Goal: Task Accomplishment & Management: Complete application form

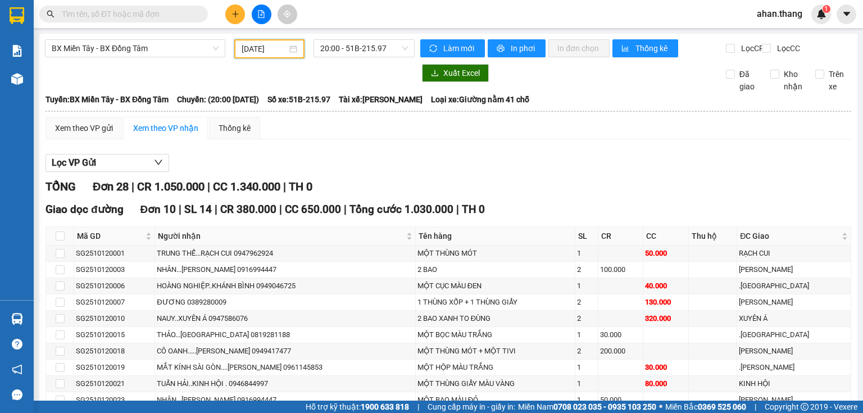
click at [84, 17] on input "text" at bounding box center [128, 14] width 133 height 12
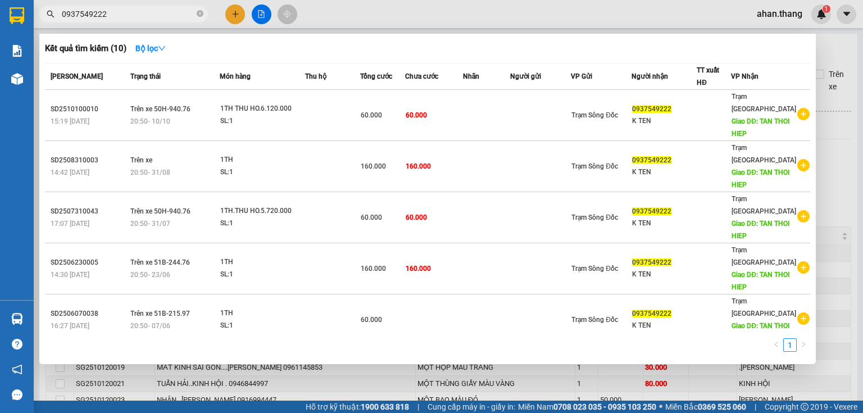
type input "0937549222"
click at [287, 387] on div at bounding box center [431, 206] width 863 height 413
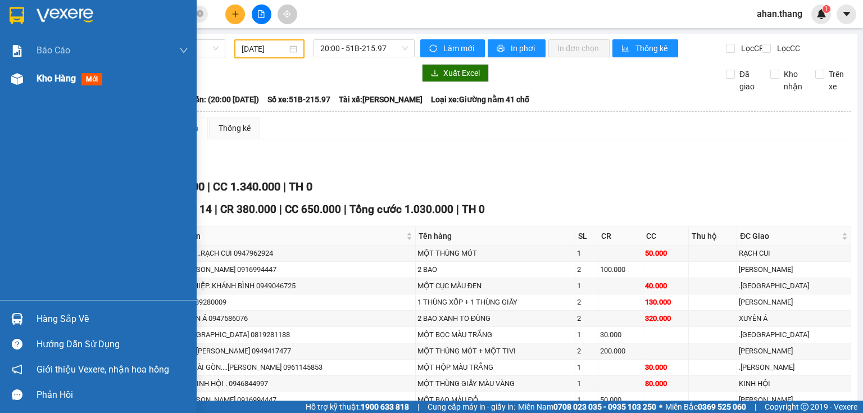
click at [31, 79] on div "Kho hàng mới" at bounding box center [98, 79] width 197 height 28
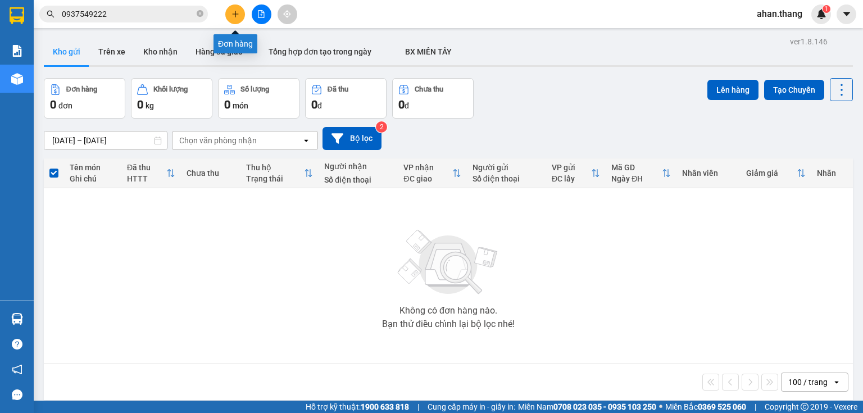
click at [234, 13] on icon "plus" at bounding box center [235, 13] width 6 height 1
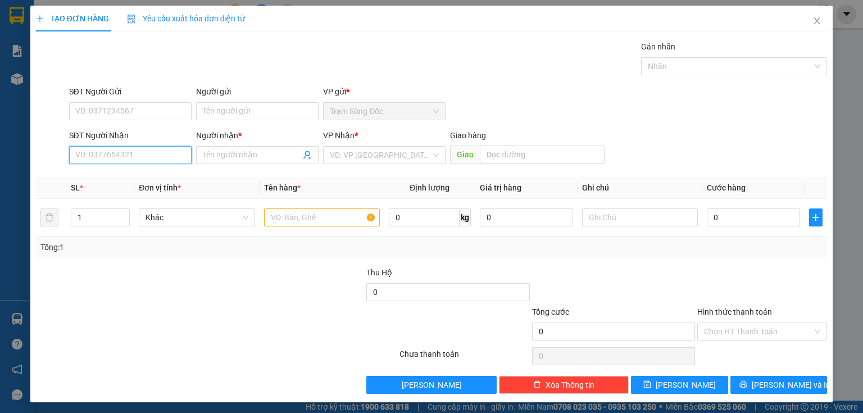
click at [130, 160] on input "SĐT Người Nhận" at bounding box center [130, 155] width 123 height 18
click at [93, 162] on input "0937592112" at bounding box center [130, 155] width 123 height 18
type input "0937592112"
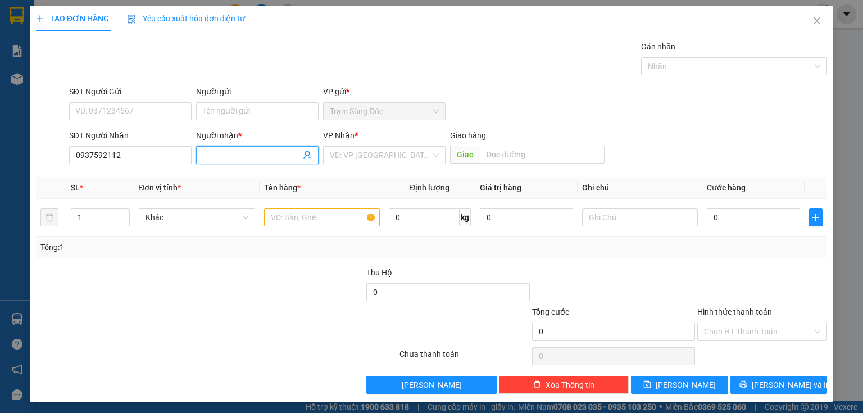
click at [215, 151] on input "Người nhận *" at bounding box center [252, 155] width 98 height 12
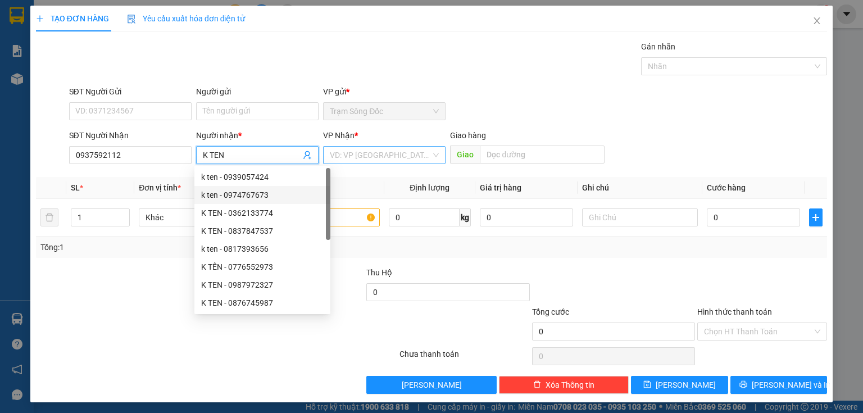
type input "K TEN"
click at [359, 153] on input "search" at bounding box center [380, 155] width 101 height 17
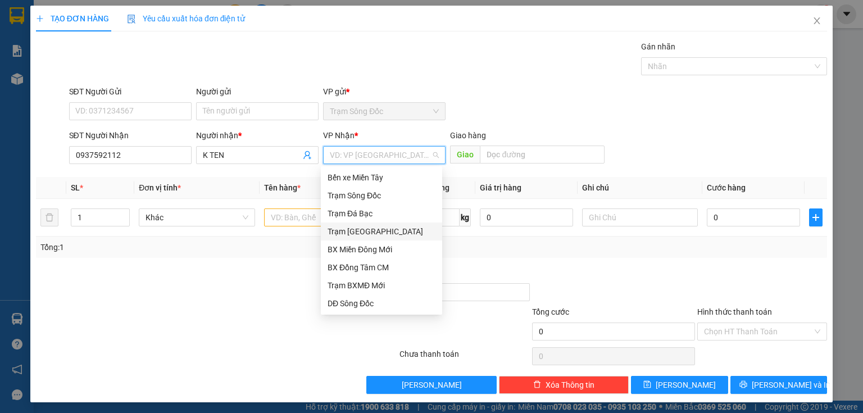
click at [370, 237] on div "Trạm [GEOGRAPHIC_DATA]" at bounding box center [382, 231] width 108 height 12
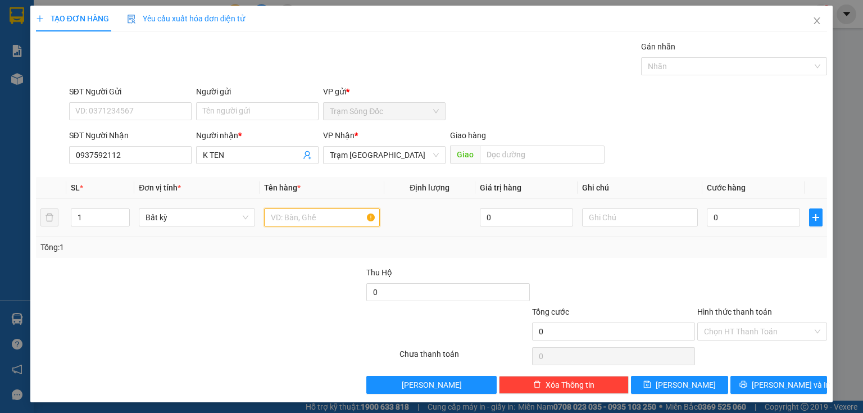
click at [324, 220] on input "text" at bounding box center [322, 218] width 116 height 18
type input "1TH"
drag, startPoint x: 737, startPoint y: 219, endPoint x: 740, endPoint y: 211, distance: 8.4
click at [736, 219] on input "0" at bounding box center [753, 218] width 93 height 18
type input "4"
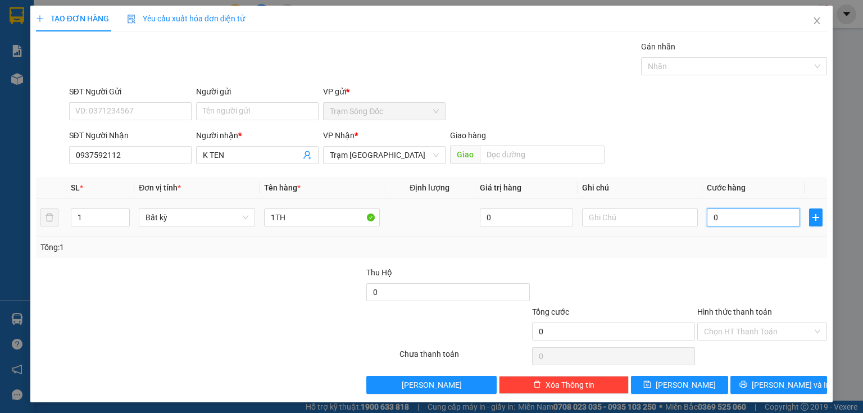
type input "4"
type input "40"
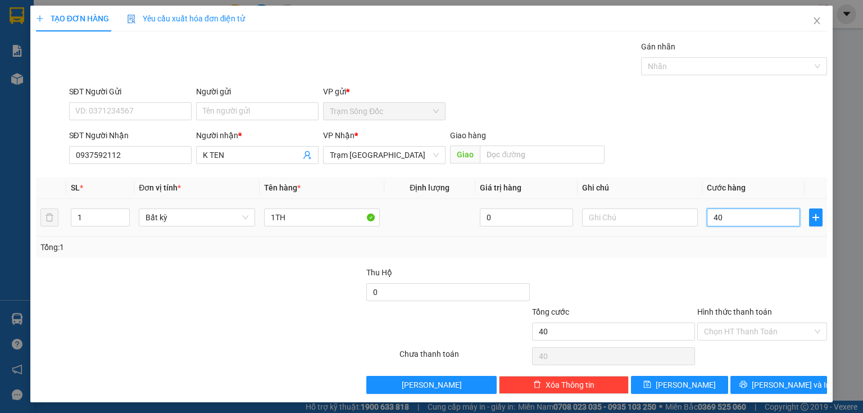
type input "400"
type input "4.000"
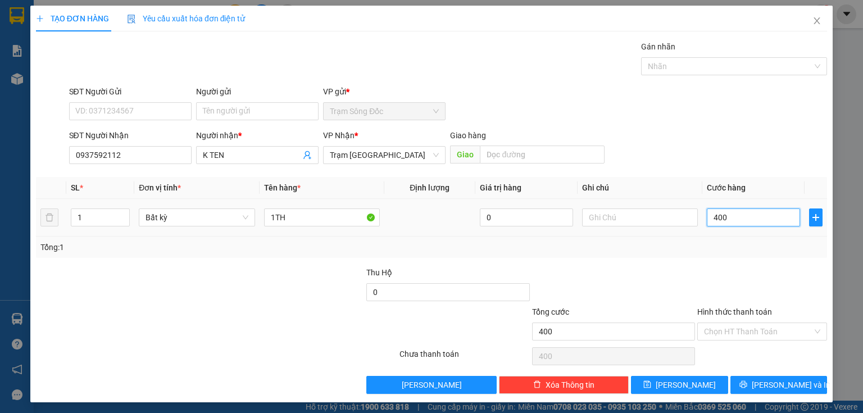
type input "4.000"
type input "40.000"
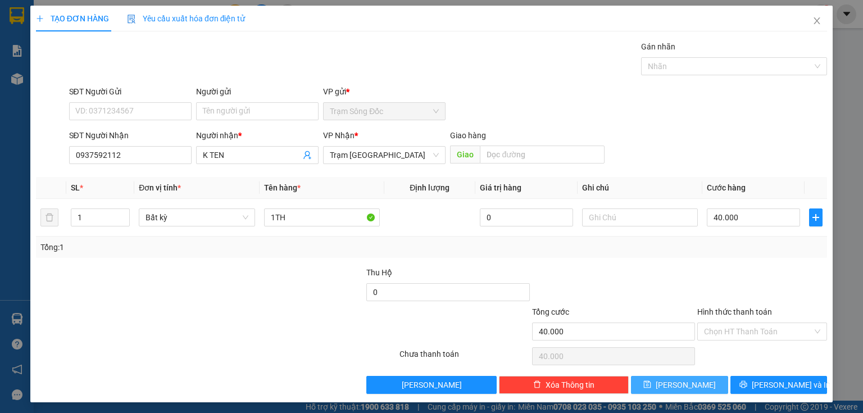
click at [651, 387] on icon "save" at bounding box center [647, 384] width 8 height 8
type input "0"
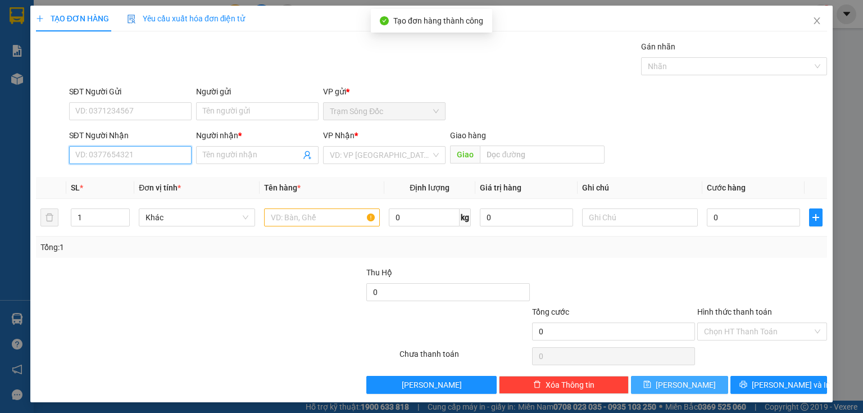
click at [179, 160] on input "SĐT Người Nhận" at bounding box center [130, 155] width 123 height 18
type input "0914759973"
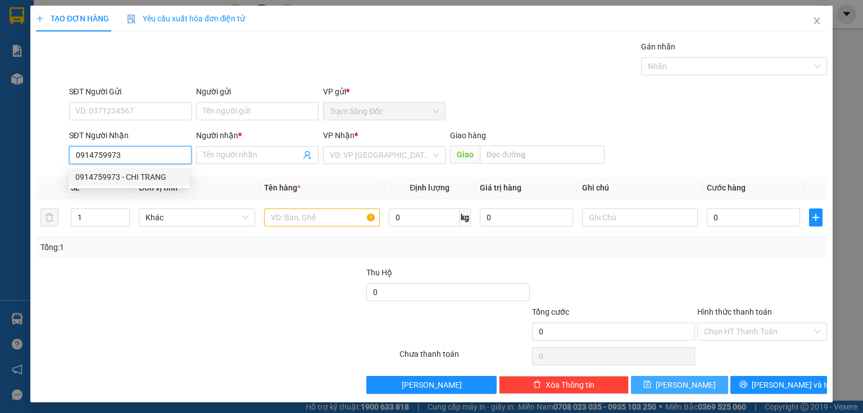
drag, startPoint x: 161, startPoint y: 176, endPoint x: 280, endPoint y: 225, distance: 128.8
click at [162, 177] on div "0914759973 - CHI TRANG" at bounding box center [129, 177] width 108 height 12
type input "CHI TRANG"
type input "0914759973"
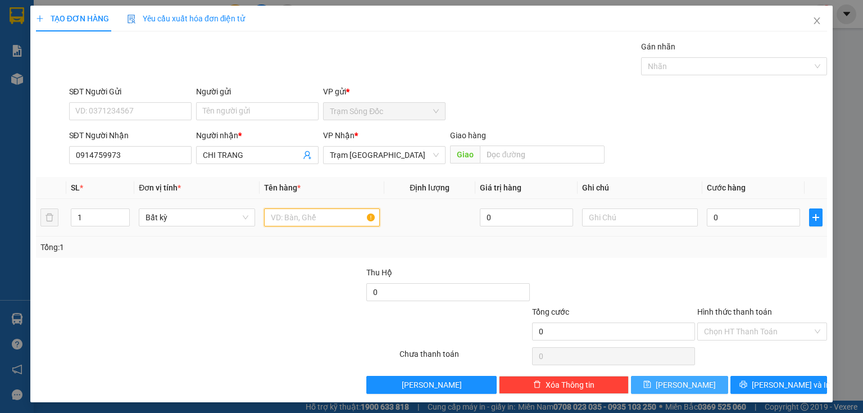
click at [283, 225] on input "text" at bounding box center [322, 218] width 116 height 18
type input "1TH"
click at [756, 211] on input "0" at bounding box center [753, 218] width 93 height 18
type input "1"
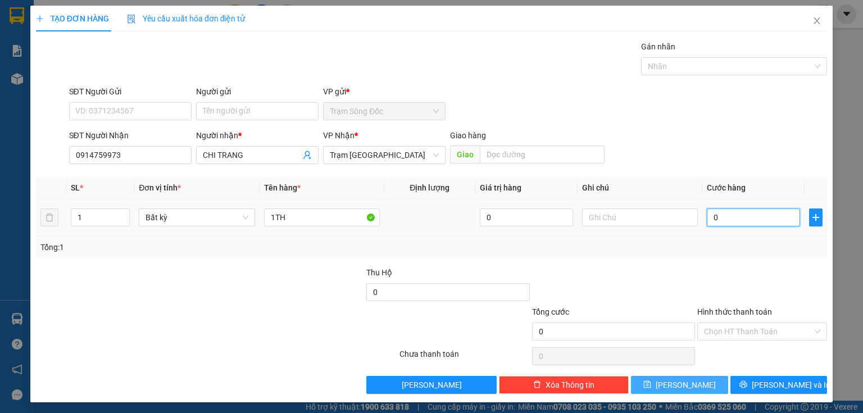
type input "1"
type input "14"
type input "140"
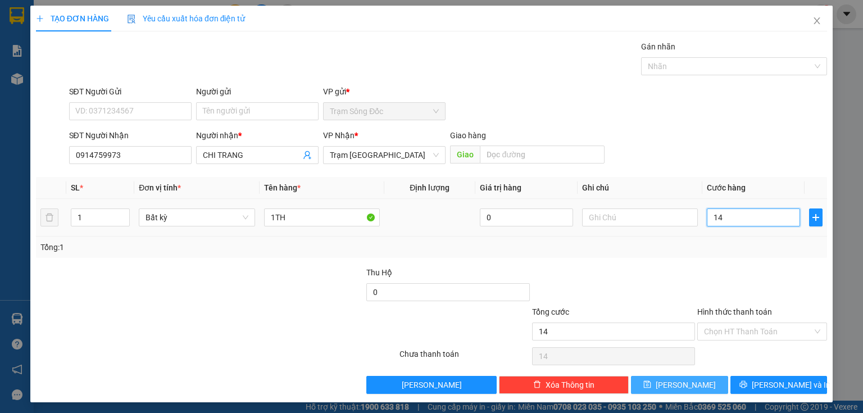
type input "140"
type input "1.400"
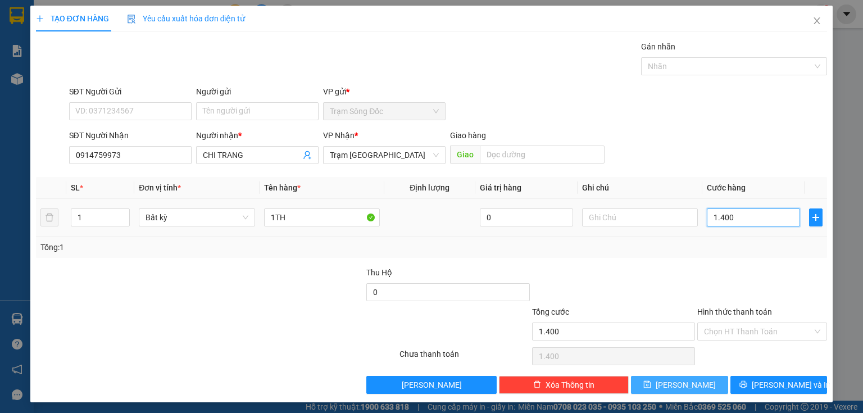
type input "14.000"
type input "140.000"
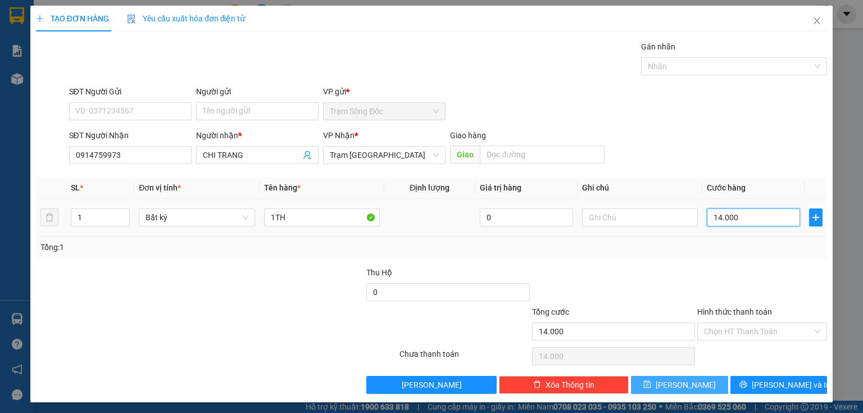
type input "140.000"
click at [701, 380] on button "[PERSON_NAME]" at bounding box center [679, 385] width 97 height 18
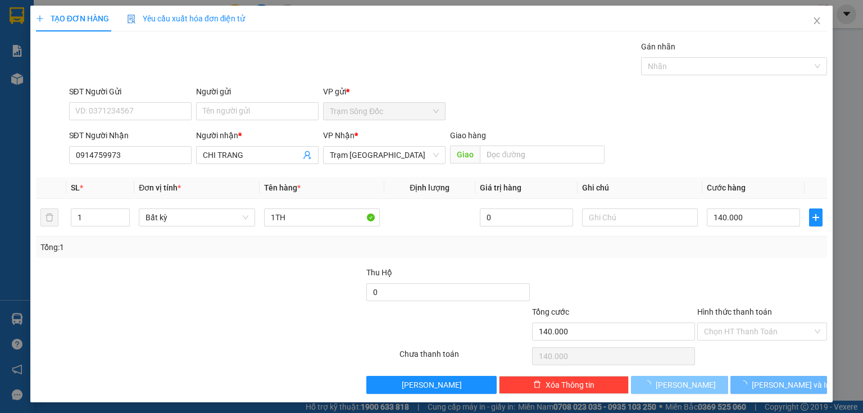
type input "0"
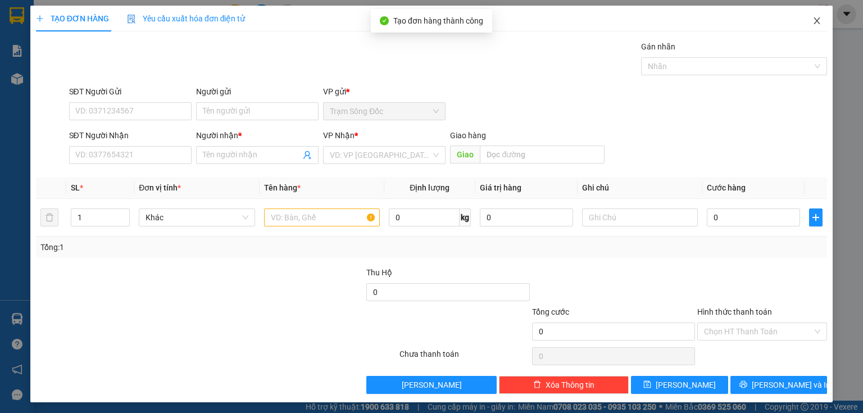
click at [817, 22] on span "Close" at bounding box center [816, 21] width 31 height 31
